Goal: Transaction & Acquisition: Purchase product/service

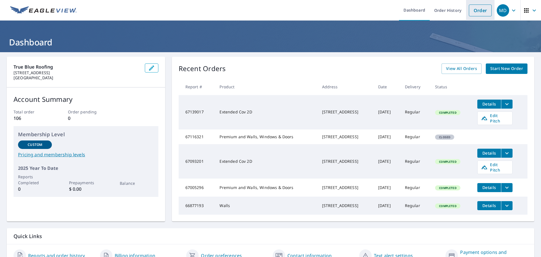
click at [483, 10] on link "Order" at bounding box center [480, 11] width 23 height 12
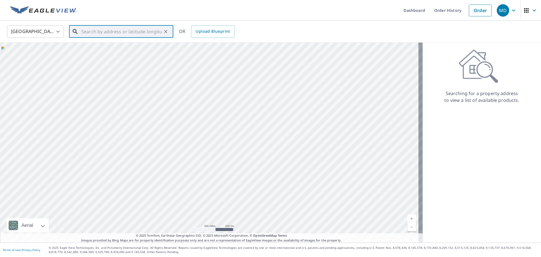
click at [122, 31] on input "text" at bounding box center [121, 32] width 80 height 16
paste input "[STREET_ADDRESS]"
click at [130, 51] on span "[STREET_ADDRESS]" at bounding box center [124, 48] width 89 height 7
type input "[STREET_ADDRESS]"
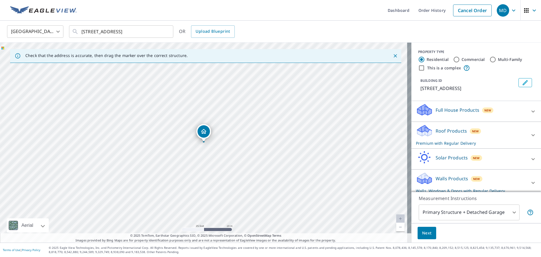
scroll to position [5, 0]
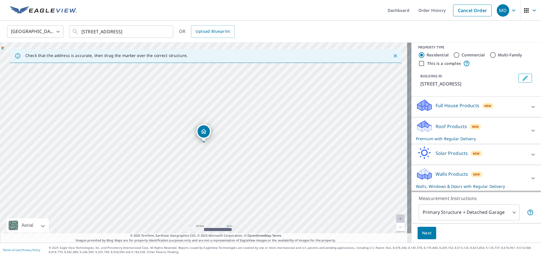
click at [440, 175] on p "Walls Products" at bounding box center [452, 174] width 32 height 7
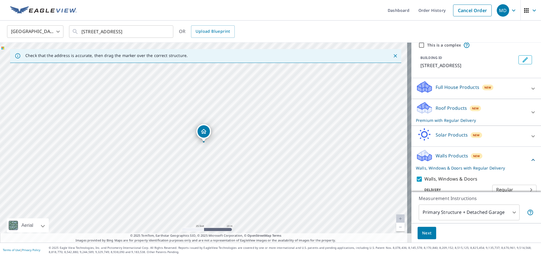
scroll to position [33, 0]
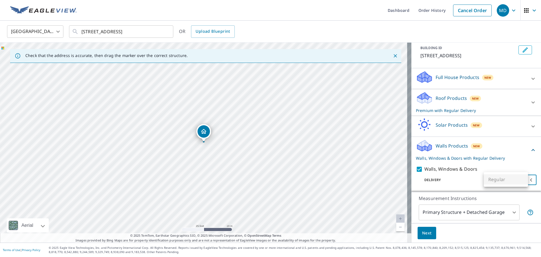
click at [495, 180] on body "MD MD Dashboard Order History Cancel Order MD [GEOGRAPHIC_DATA] [GEOGRAPHIC_DAT…" at bounding box center [270, 128] width 541 height 257
click at [495, 180] on ul "Regular" at bounding box center [506, 179] width 44 height 15
click at [462, 181] on div at bounding box center [270, 128] width 541 height 257
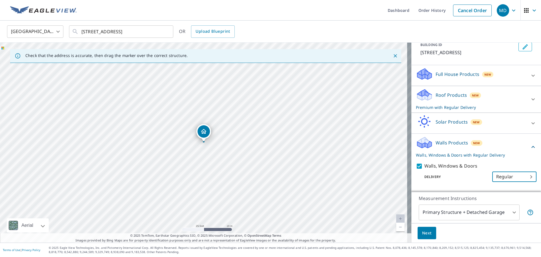
scroll to position [49, 0]
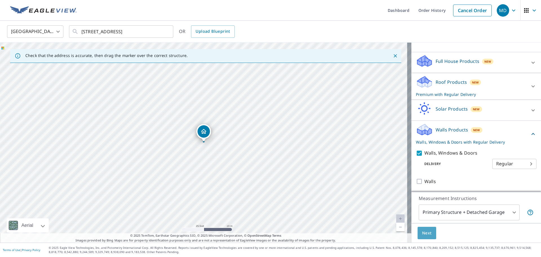
click at [422, 231] on span "Next" at bounding box center [427, 232] width 10 height 7
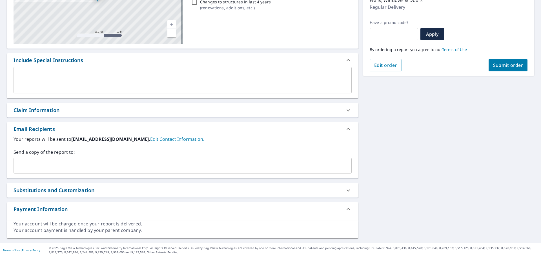
scroll to position [102, 0]
click at [84, 164] on input "text" at bounding box center [178, 165] width 325 height 11
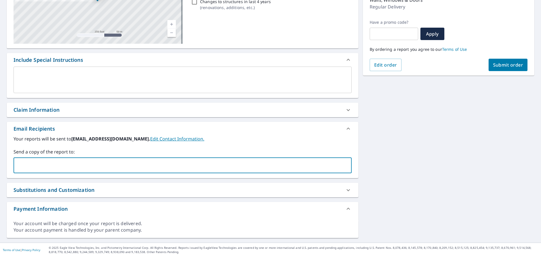
paste input "[PERSON_NAME][EMAIL_ADDRESS][DOMAIN_NAME]"
type input "[EMAIL_ADDRESS][DOMAIN_NAME],"
checkbox input "true"
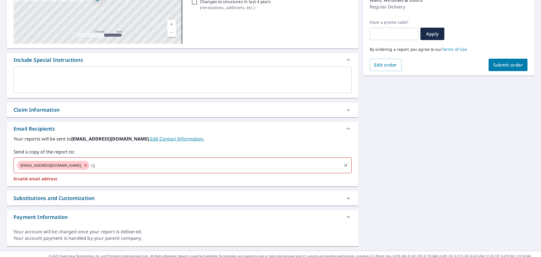
type input "r"
checkbox input "true"
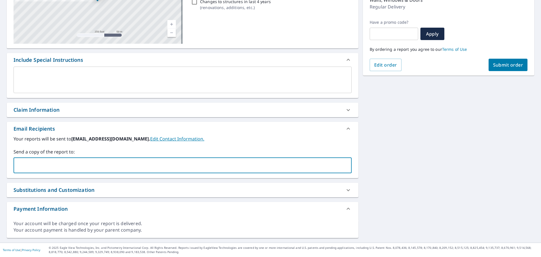
paste input "[PERSON_NAME][EMAIL_ADDRESS][DOMAIN_NAME]"
type input "[PERSON_NAME][EMAIL_ADDRESS][DOMAIN_NAME]"
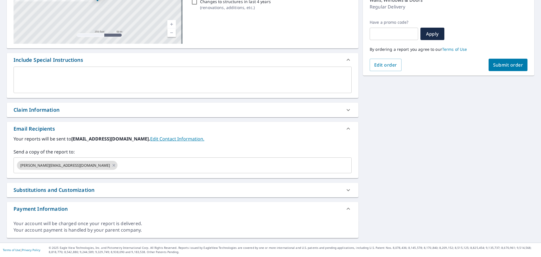
click at [204, 122] on div "Email Recipients" at bounding box center [183, 129] width 352 height 14
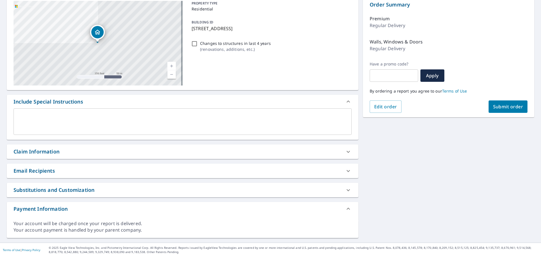
scroll to position [60, 0]
click at [346, 170] on icon at bounding box center [348, 170] width 7 height 7
checkbox input "true"
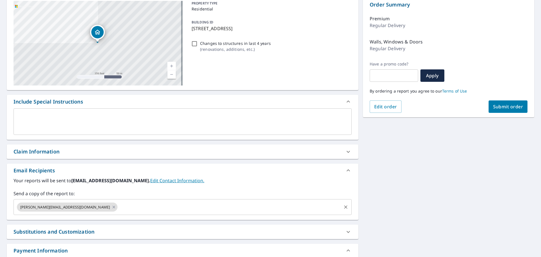
scroll to position [102, 0]
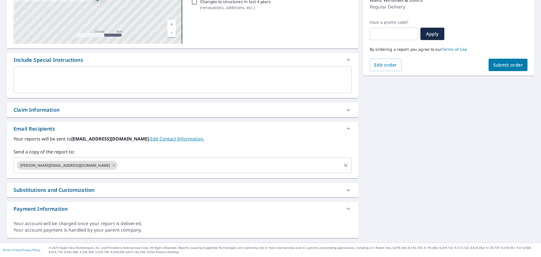
click at [270, 167] on input "text" at bounding box center [229, 165] width 222 height 11
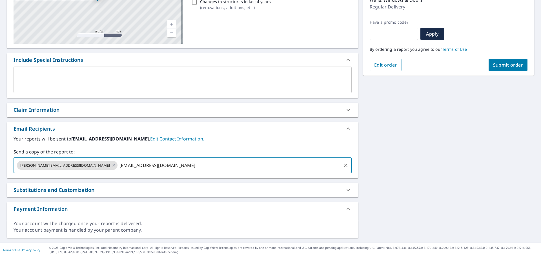
type input "[EMAIL_ADDRESS][DOMAIN_NAME]"
click at [502, 65] on span "Submit order" at bounding box center [508, 65] width 30 height 6
checkbox input "true"
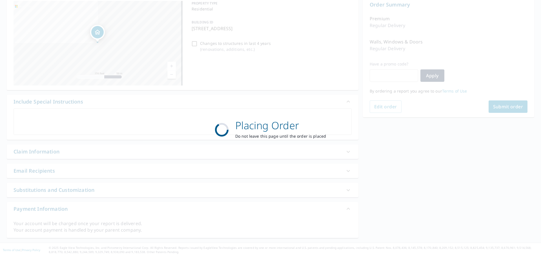
scroll to position [60, 0]
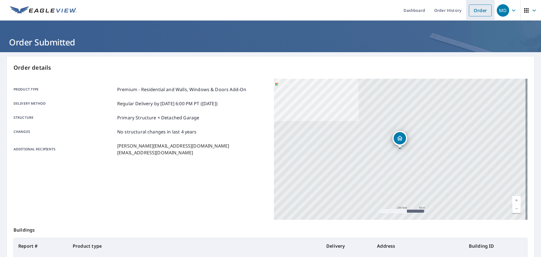
click at [479, 8] on link "Order" at bounding box center [480, 11] width 23 height 12
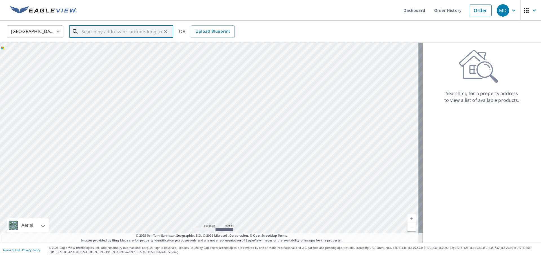
click at [91, 34] on input "text" at bounding box center [121, 32] width 80 height 16
click at [91, 48] on span "[STREET_ADDRESS]" at bounding box center [124, 48] width 89 height 7
type input "[STREET_ADDRESS]"
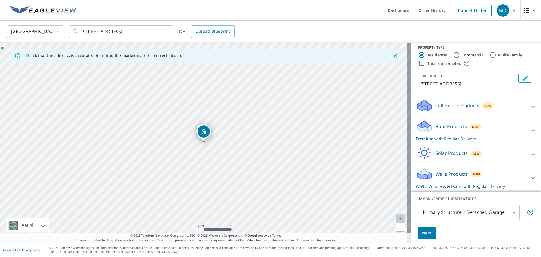
scroll to position [11, 0]
click at [527, 177] on div at bounding box center [534, 178] width 14 height 14
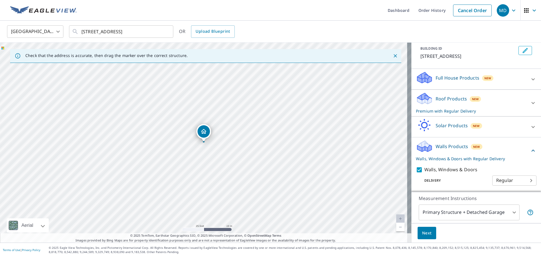
scroll to position [56, 0]
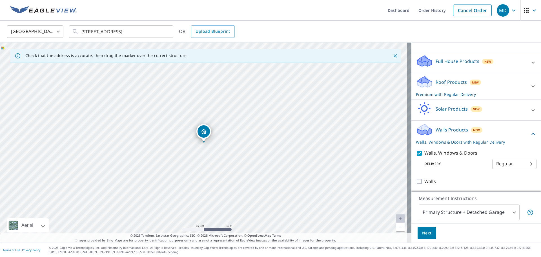
click at [425, 234] on span "Next" at bounding box center [427, 232] width 10 height 7
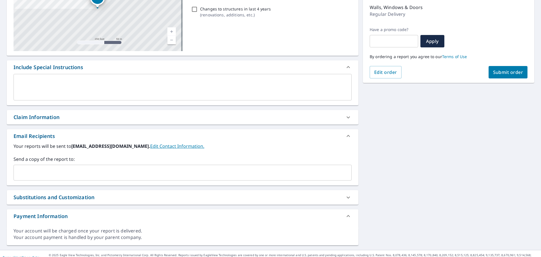
scroll to position [102, 0]
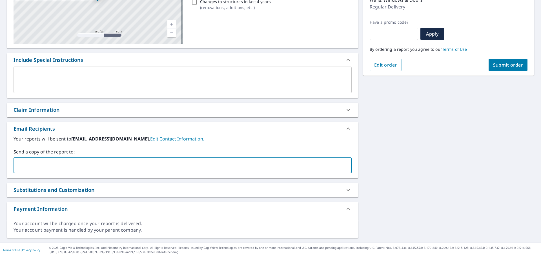
click at [48, 165] on input "text" at bounding box center [178, 165] width 325 height 11
type input "[EMAIL_ADDRESS][DOMAIN_NAME]"
click at [218, 144] on div "Your reports will be sent to [EMAIL_ADDRESS][DOMAIN_NAME]. Edit Contact Informa…" at bounding box center [183, 154] width 338 height 38
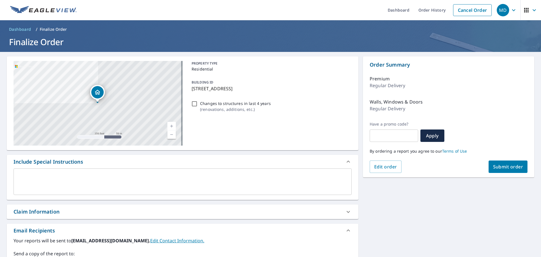
scroll to position [0, 0]
click at [504, 167] on span "Submit order" at bounding box center [508, 167] width 30 height 6
checkbox input "true"
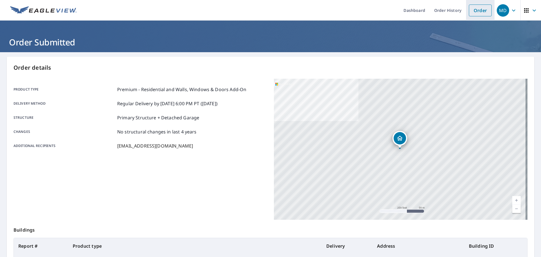
click at [476, 9] on link "Order" at bounding box center [480, 11] width 23 height 12
